Goal: Complete application form

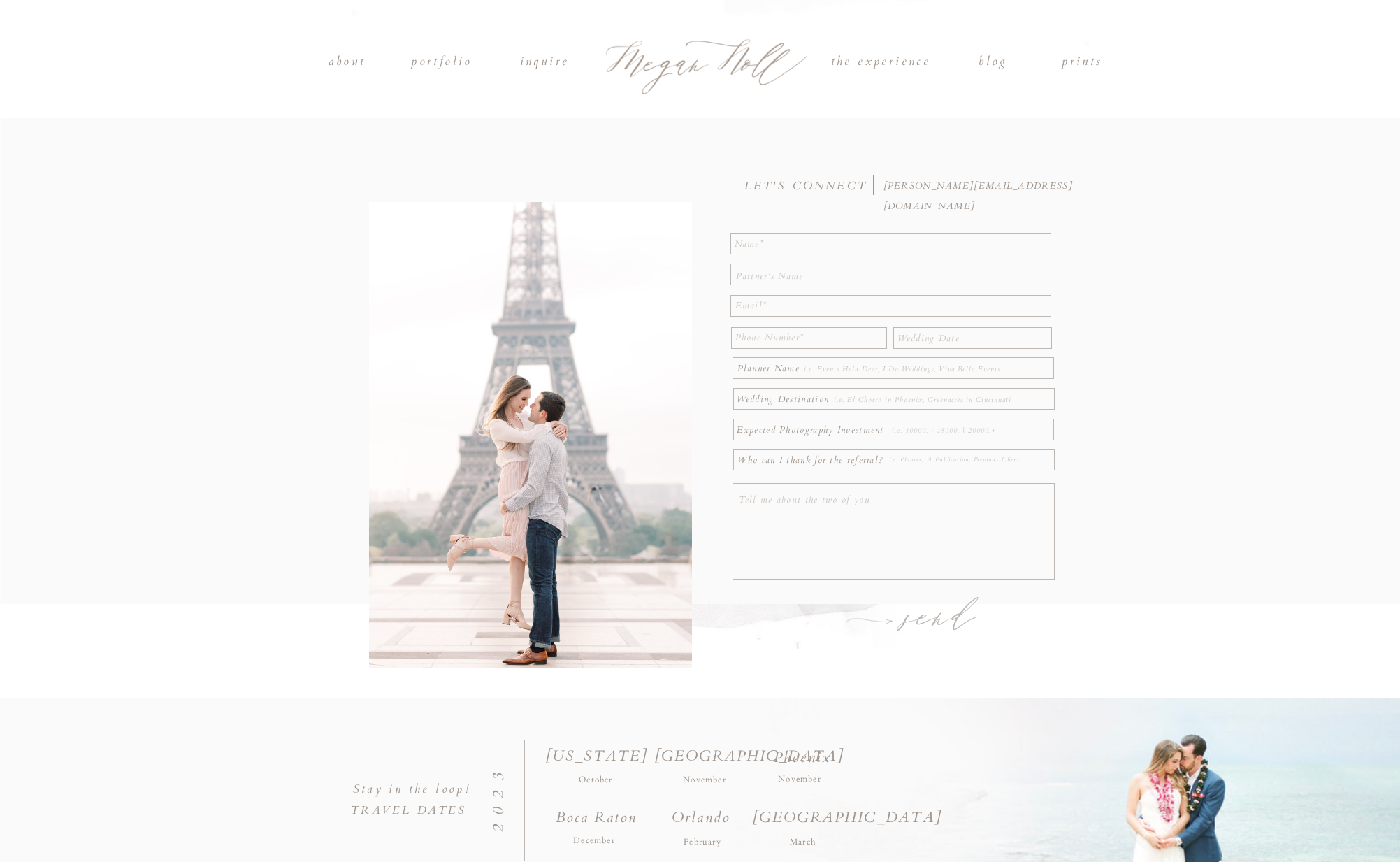
click at [797, 247] on textarea at bounding box center [891, 243] width 314 height 18
type textarea "[PERSON_NAME]"
type textarea "[EMAIL_ADDRESS][DOMAIN_NAME]"
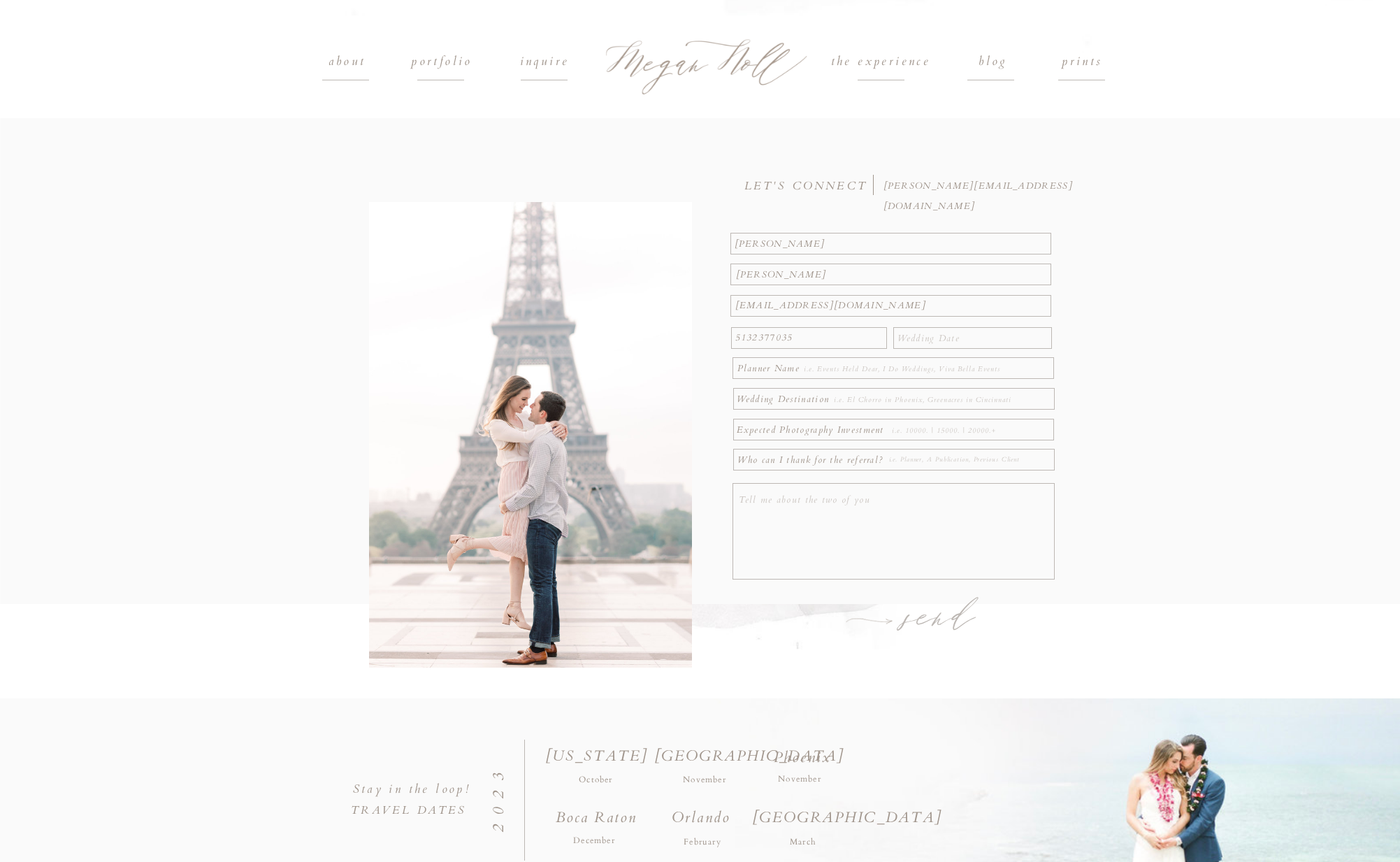
type textarea "5132377035"
type textarea "[DATE]"
type textarea "The Farmhouse at [PERSON_NAME]"
type textarea "2500"
type textarea "z"
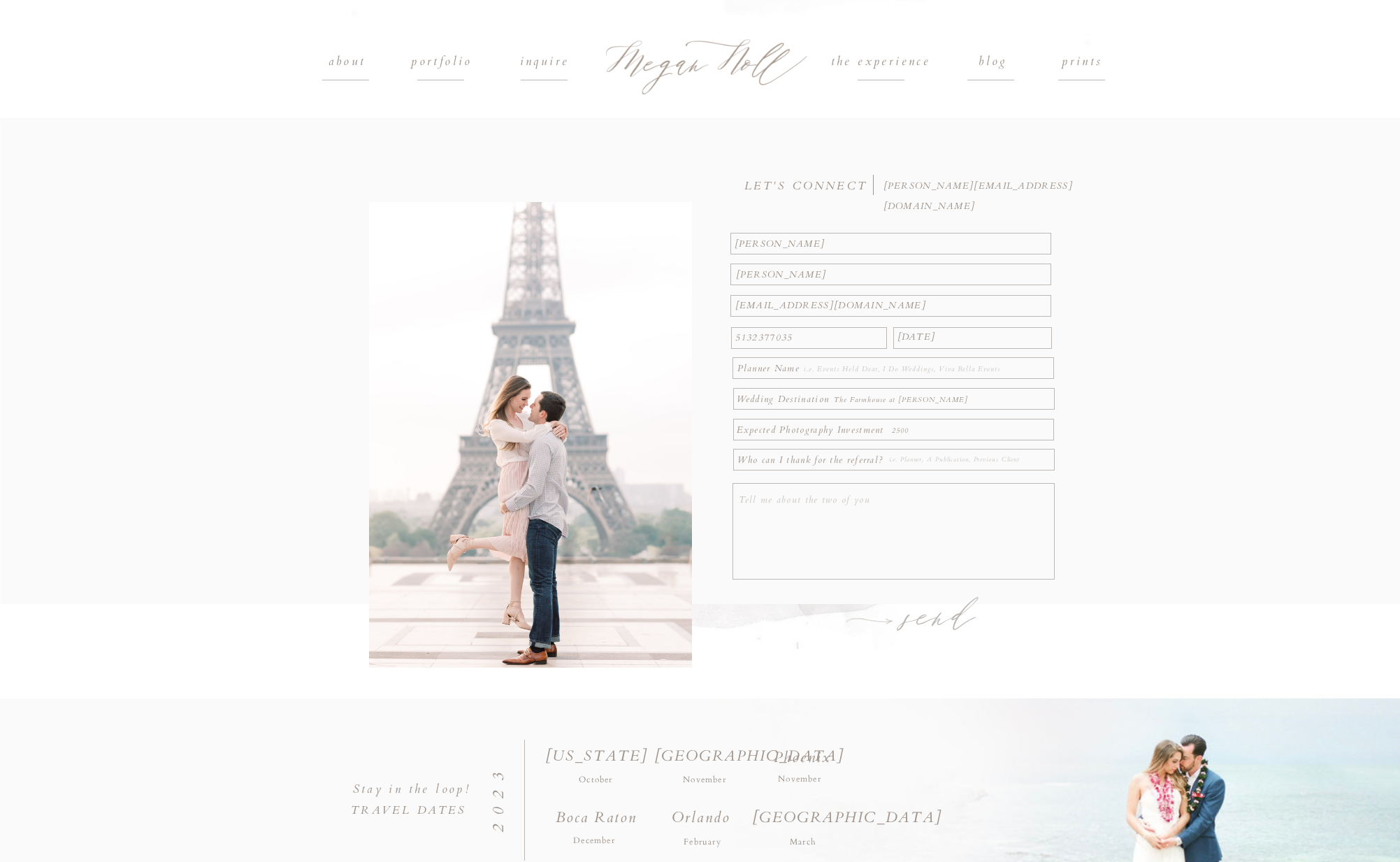
type textarea "J"
type textarea "D"
type textarea "[PERSON_NAME]"
drag, startPoint x: 843, startPoint y: 484, endPoint x: 844, endPoint y: 495, distance: 11.0
click at [843, 485] on div at bounding box center [893, 531] width 322 height 96
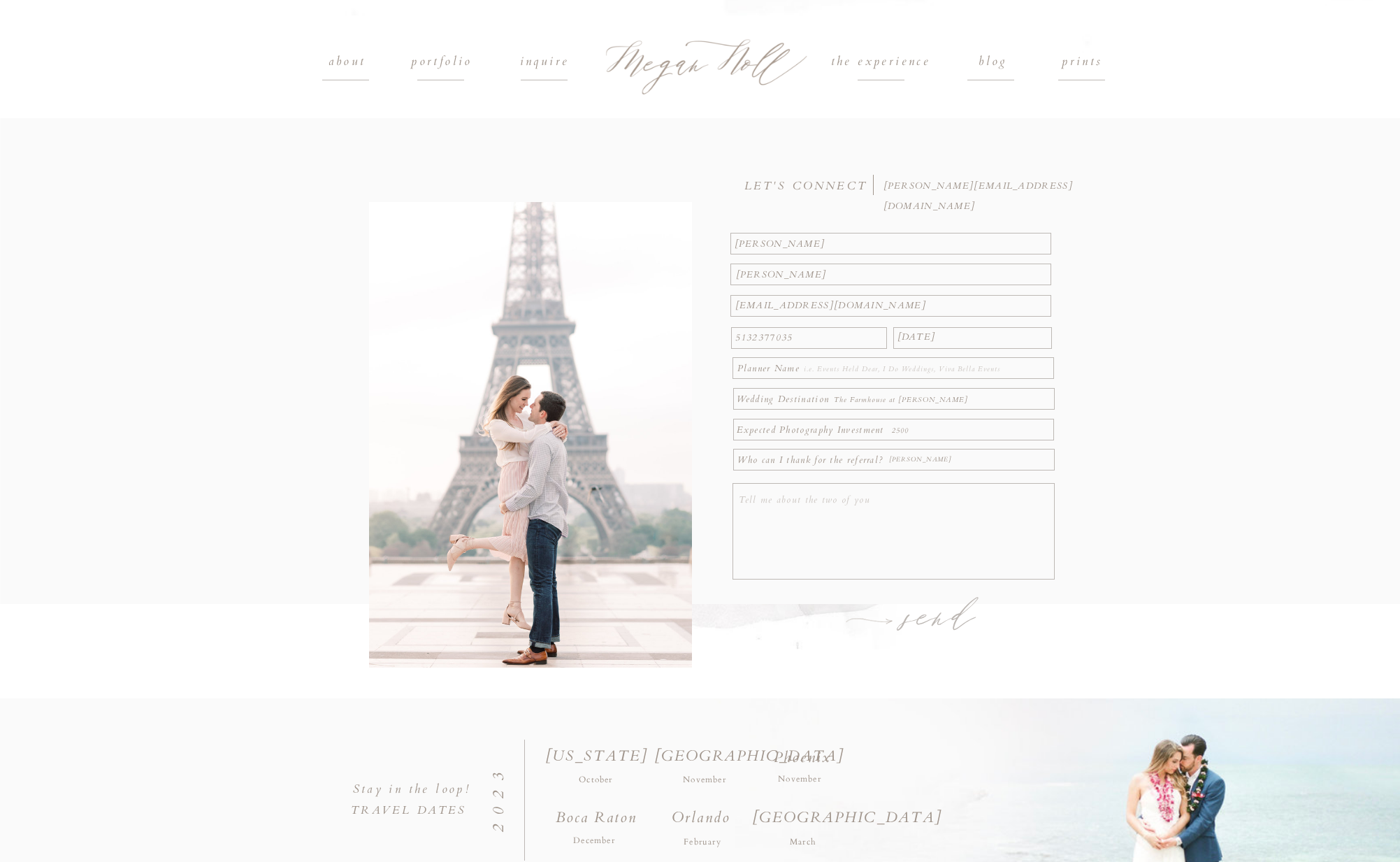
click at [844, 496] on textarea at bounding box center [896, 532] width 314 height 86
type textarea "We've been dating for 5 years [DATE]. We got engaged on [DATE] and was able to …"
click at [940, 619] on h1 "send" at bounding box center [940, 619] width 108 height 49
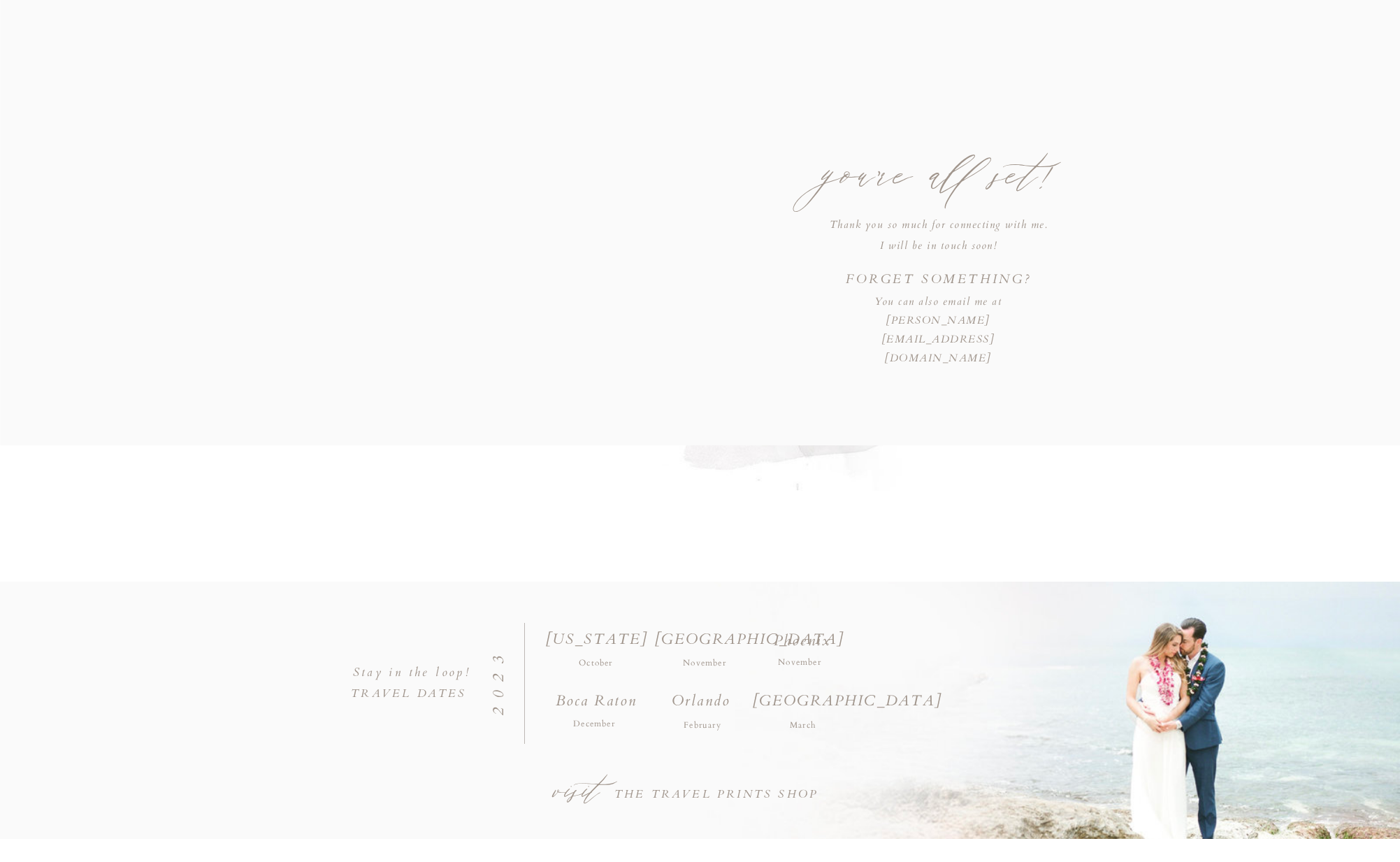
scroll to position [0, 0]
